Goal: Task Accomplishment & Management: Use online tool/utility

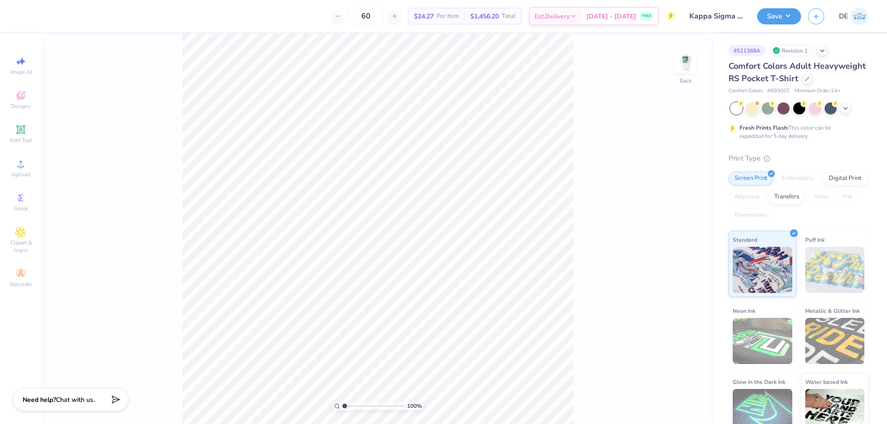
click at [690, 65] on img at bounding box center [685, 63] width 18 height 18
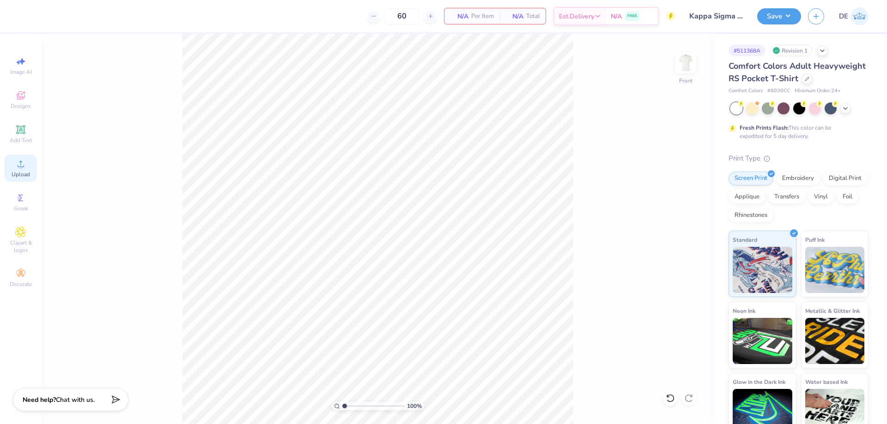
click at [26, 165] on div "Upload" at bounding box center [21, 168] width 32 height 27
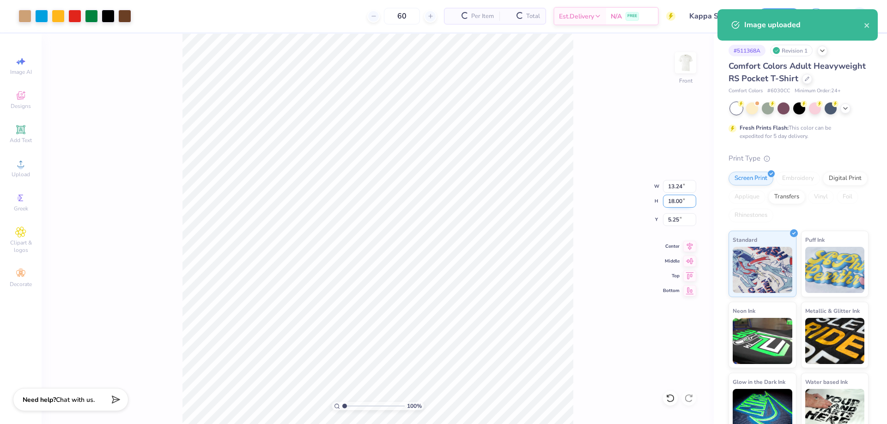
click at [663, 201] on input "18.00" at bounding box center [679, 201] width 33 height 13
type input "12"
type input "8.83"
type input "12.00"
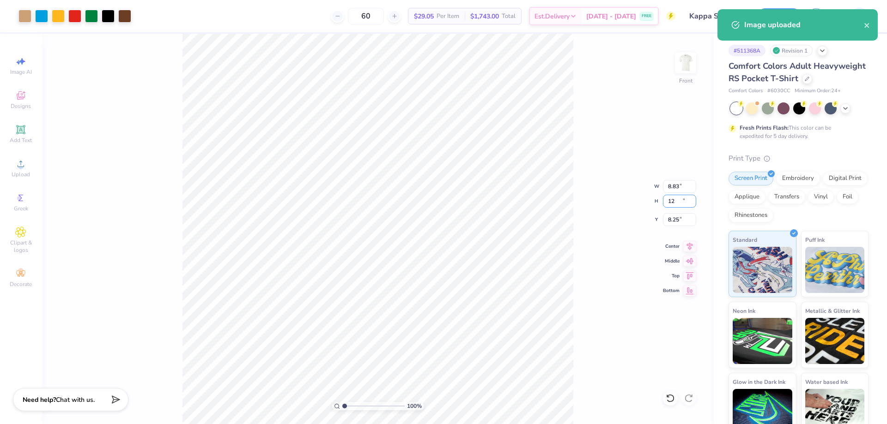
type input "8.25"
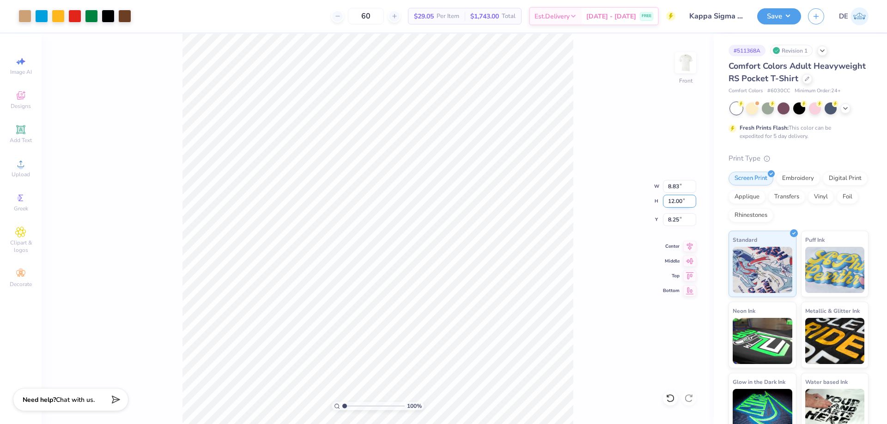
click at [681, 203] on input "12.00" at bounding box center [679, 201] width 33 height 13
click at [677, 200] on input "12.00" at bounding box center [679, 201] width 33 height 13
type input "14"
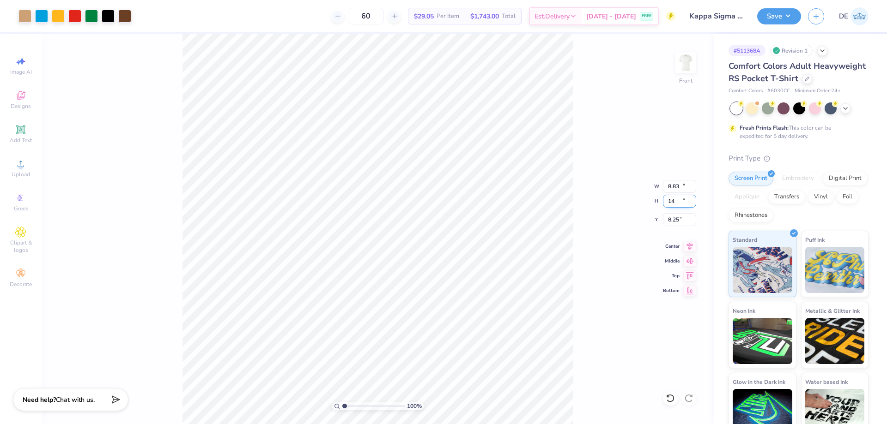
type input "10.30"
type input "14.00"
click at [675, 220] on input "7.25" at bounding box center [679, 219] width 33 height 13
type input "3.00"
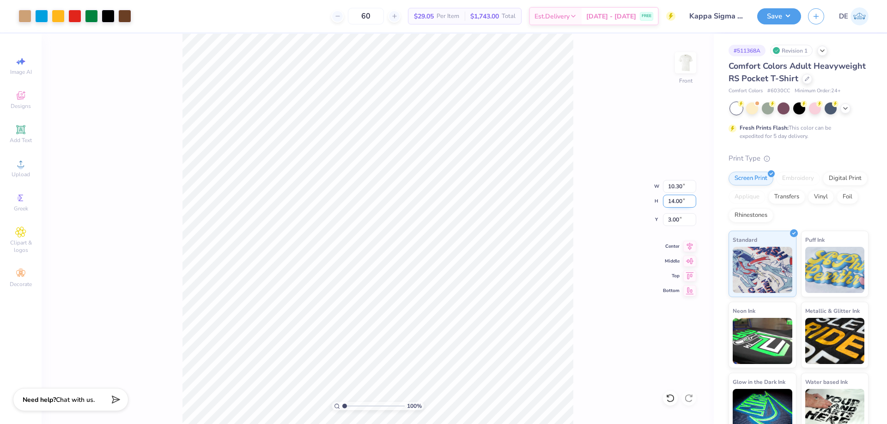
click at [668, 203] on input "14.00" at bounding box center [679, 201] width 33 height 13
click at [670, 204] on input "14.00" at bounding box center [679, 201] width 33 height 13
type input "15"
type input "11.04"
type input "15.00"
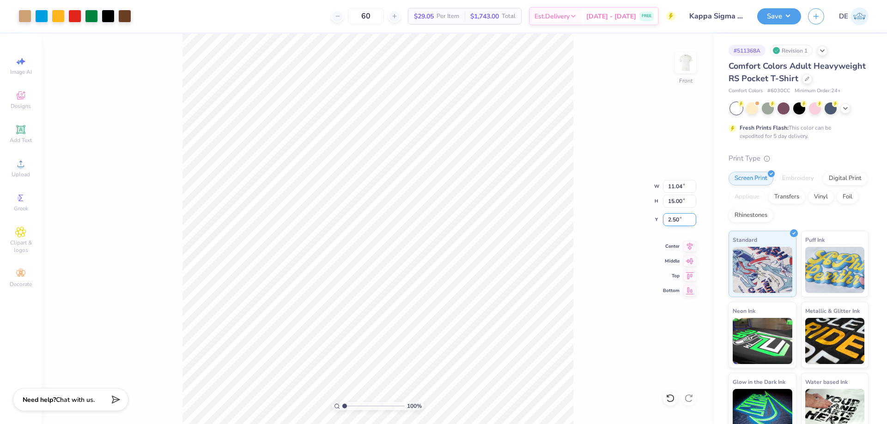
click at [671, 219] on input "2.50" at bounding box center [679, 219] width 33 height 13
type input "3.00"
click at [585, 256] on div "100 % Front W 11.04 11.04 " H 15.00 15.00 " Y 3.00 3.00 " Center Middle Top Bot…" at bounding box center [378, 229] width 672 height 391
click at [600, 229] on div "100 % Front W 11.04 11.04 " H 15.00 15.00 " Y 3.00 3.00 " Center Middle Top Bot…" at bounding box center [378, 229] width 672 height 391
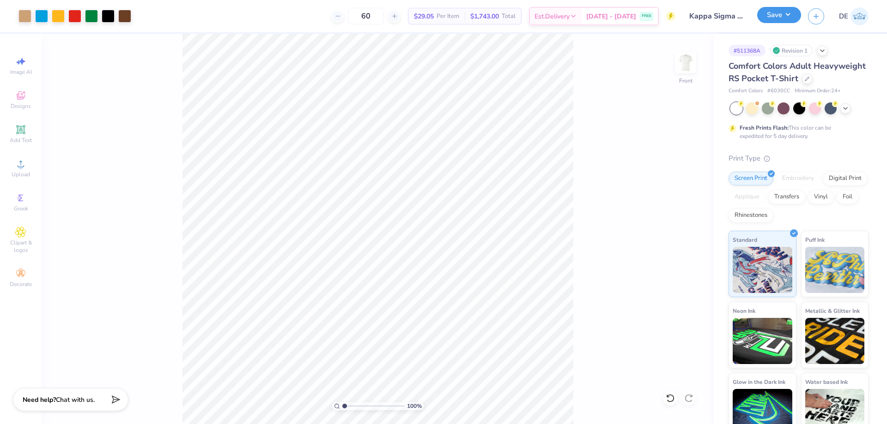
click at [769, 18] on button "Save" at bounding box center [779, 15] width 44 height 16
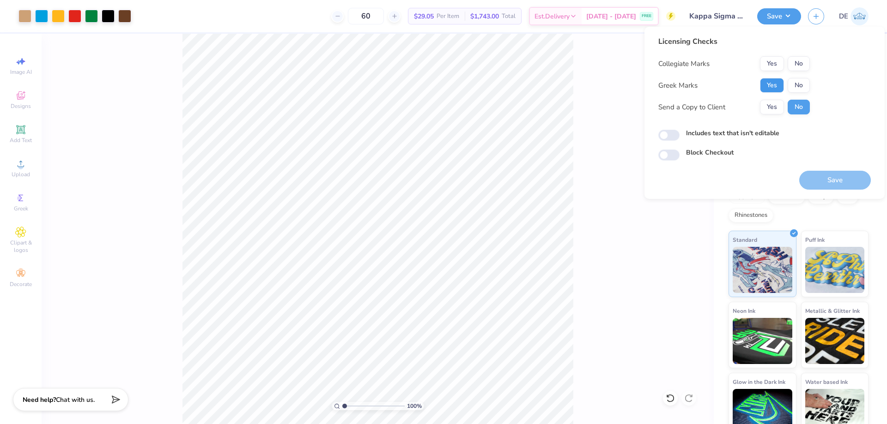
click at [771, 84] on button "Yes" at bounding box center [772, 85] width 24 height 15
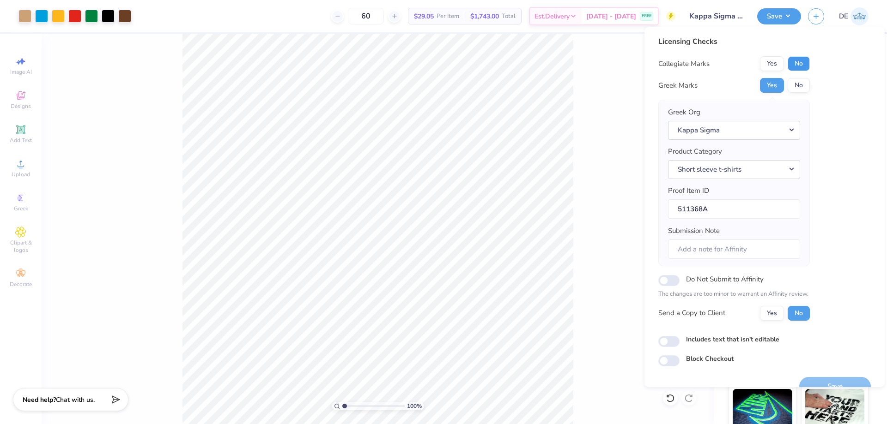
click at [803, 60] on button "No" at bounding box center [798, 63] width 22 height 15
click at [825, 382] on button "Save" at bounding box center [835, 386] width 72 height 19
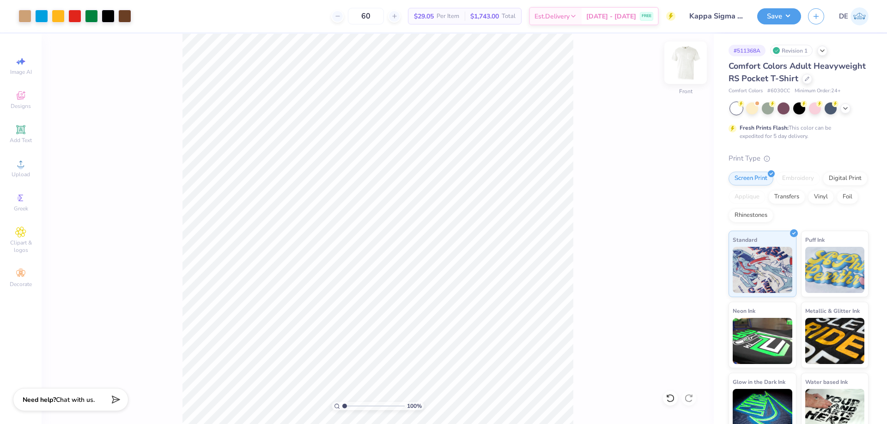
click at [683, 60] on img at bounding box center [685, 62] width 37 height 37
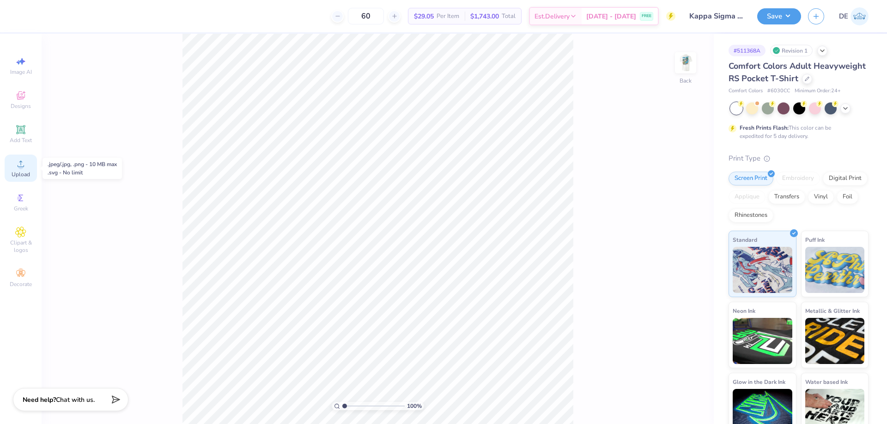
click at [18, 169] on div "Upload" at bounding box center [21, 168] width 32 height 27
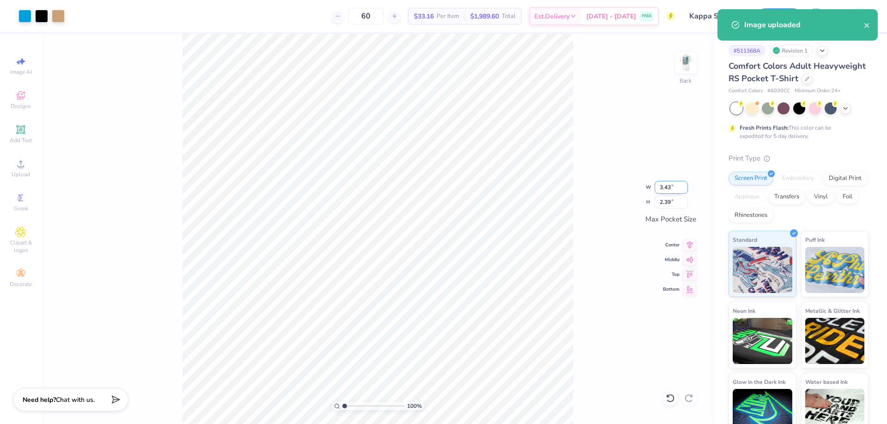
click at [666, 186] on input "3.43" at bounding box center [670, 187] width 33 height 13
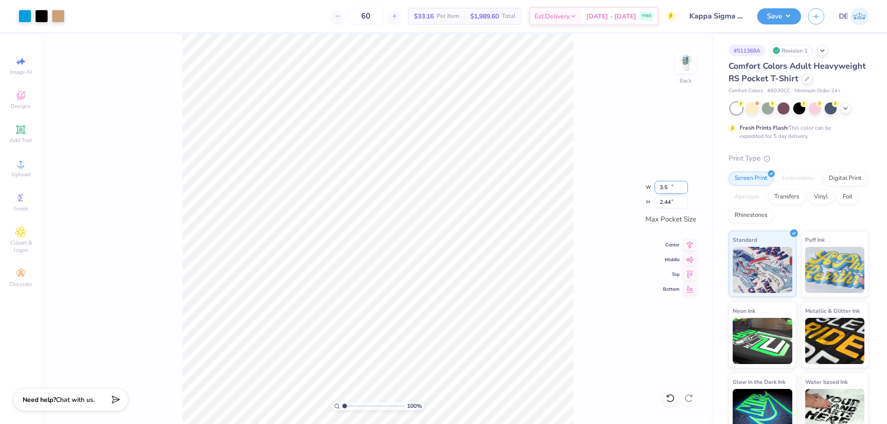
type input "3.50"
type input "2.44"
click at [585, 181] on div "100 % Back W 3.50 3.50 " H 2.44 2.44 " Max Pocket Size Center Middle Top Bottom" at bounding box center [378, 229] width 672 height 391
click at [773, 18] on button "Save" at bounding box center [779, 15] width 44 height 16
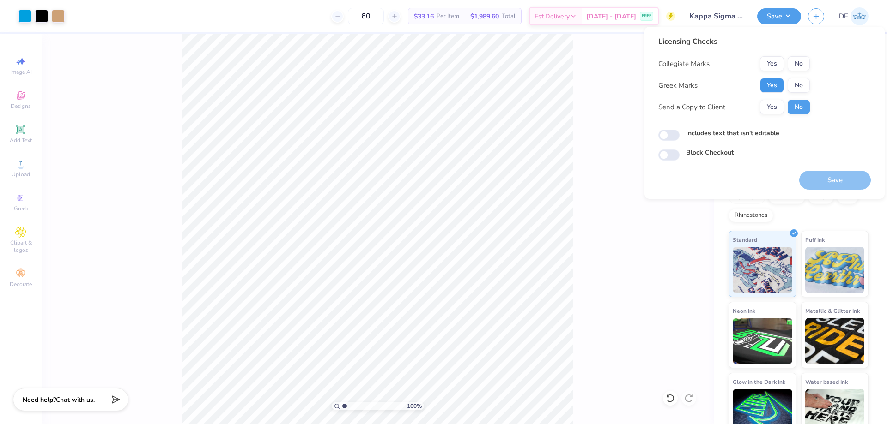
click at [765, 90] on button "Yes" at bounding box center [772, 85] width 24 height 15
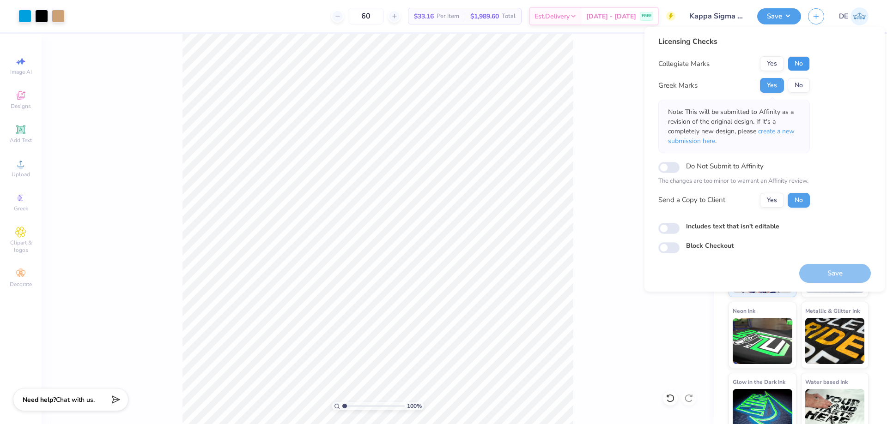
click at [799, 60] on button "No" at bounding box center [798, 63] width 22 height 15
click at [825, 266] on button "Save" at bounding box center [835, 273] width 72 height 19
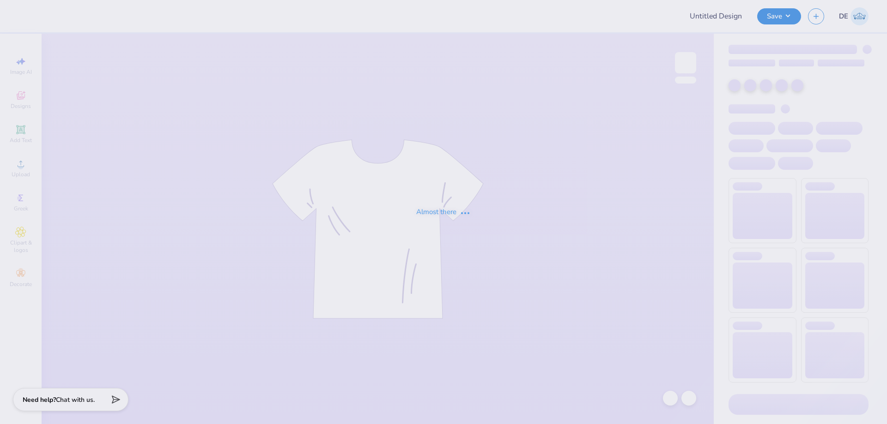
type input "EH Staff Merch Idea"
